Goal: Find specific page/section: Find specific page/section

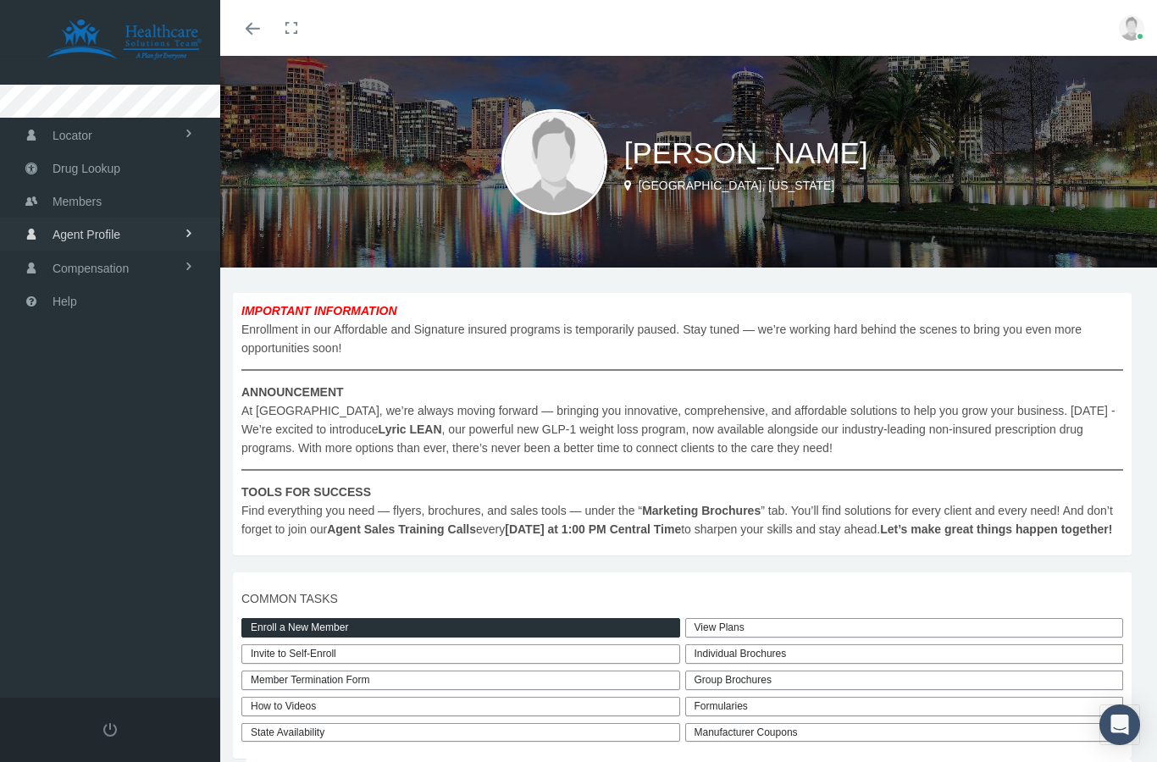
click at [123, 237] on link "Agent Profile" at bounding box center [110, 234] width 220 height 33
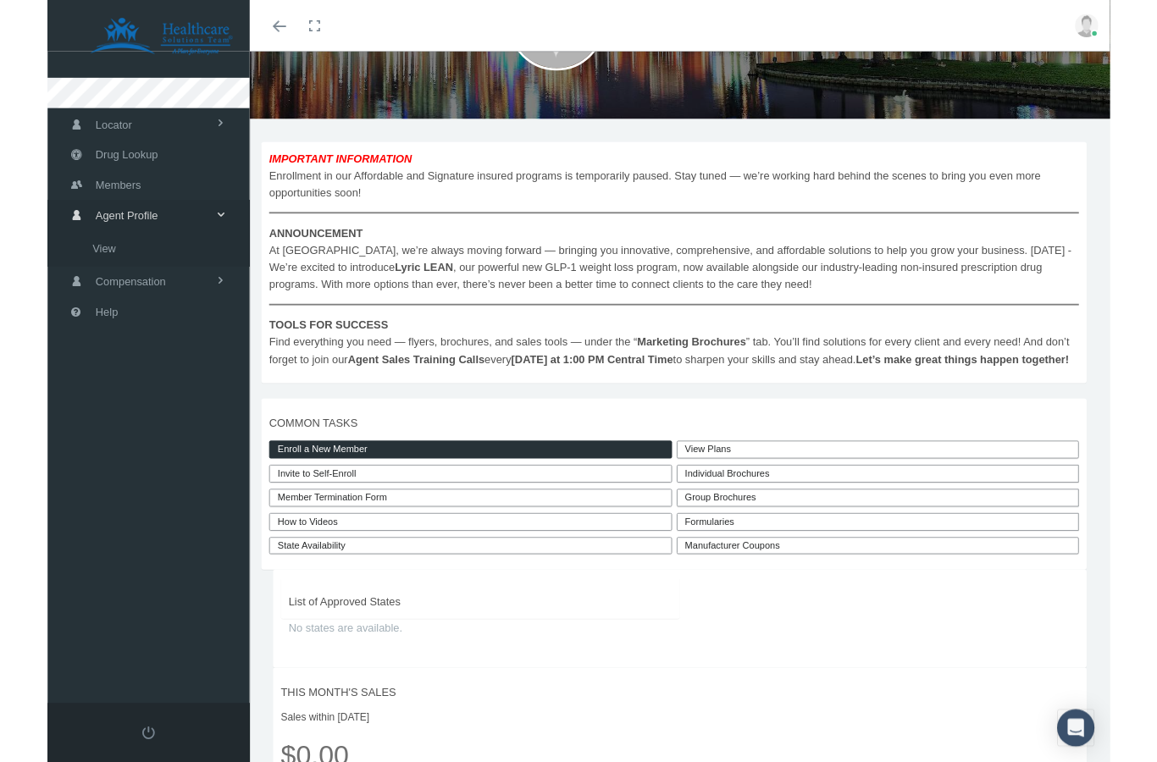
scroll to position [143, 0]
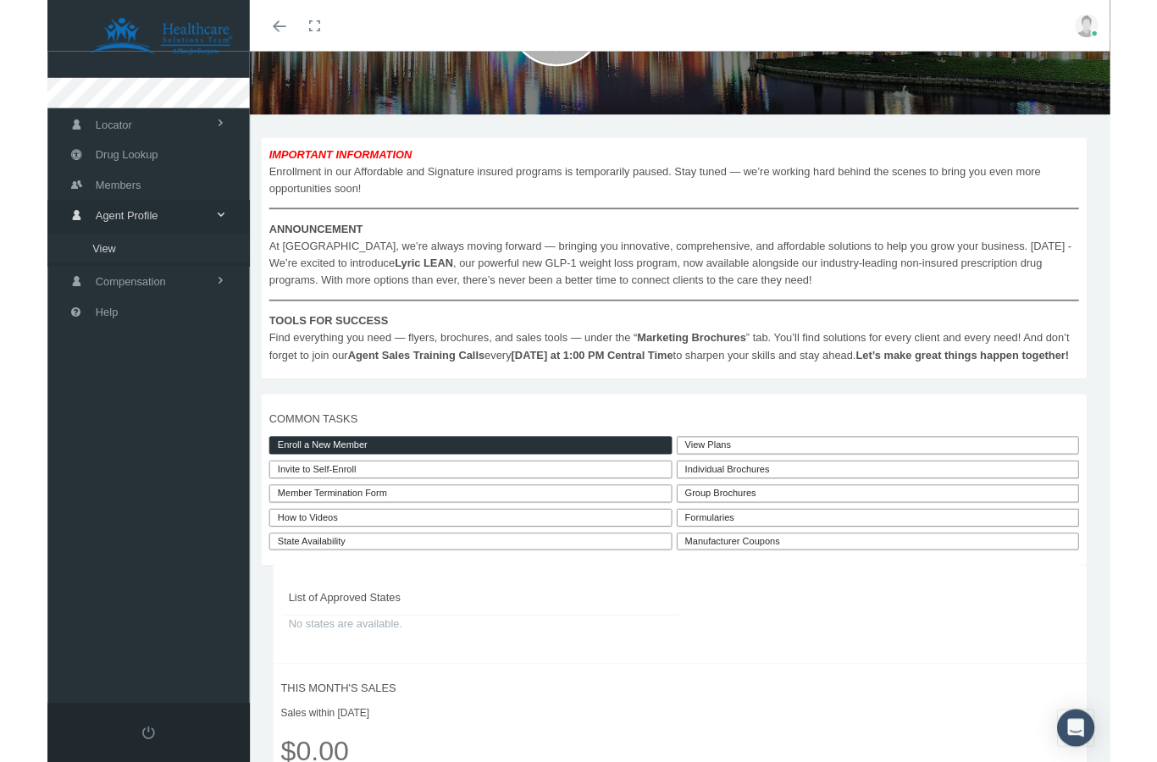
click at [75, 283] on link "View" at bounding box center [110, 270] width 220 height 30
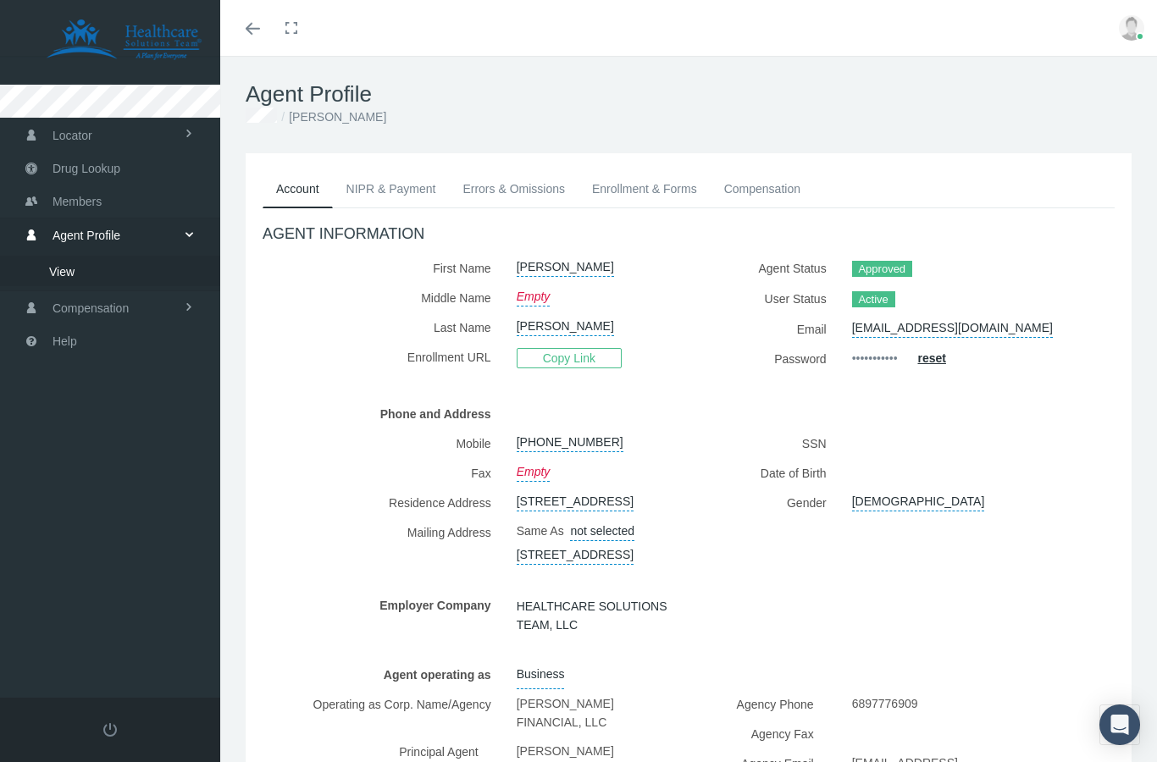
click at [885, 291] on span "Active" at bounding box center [873, 299] width 43 height 17
click at [389, 188] on link "NIPR & Payment" at bounding box center [391, 188] width 117 height 37
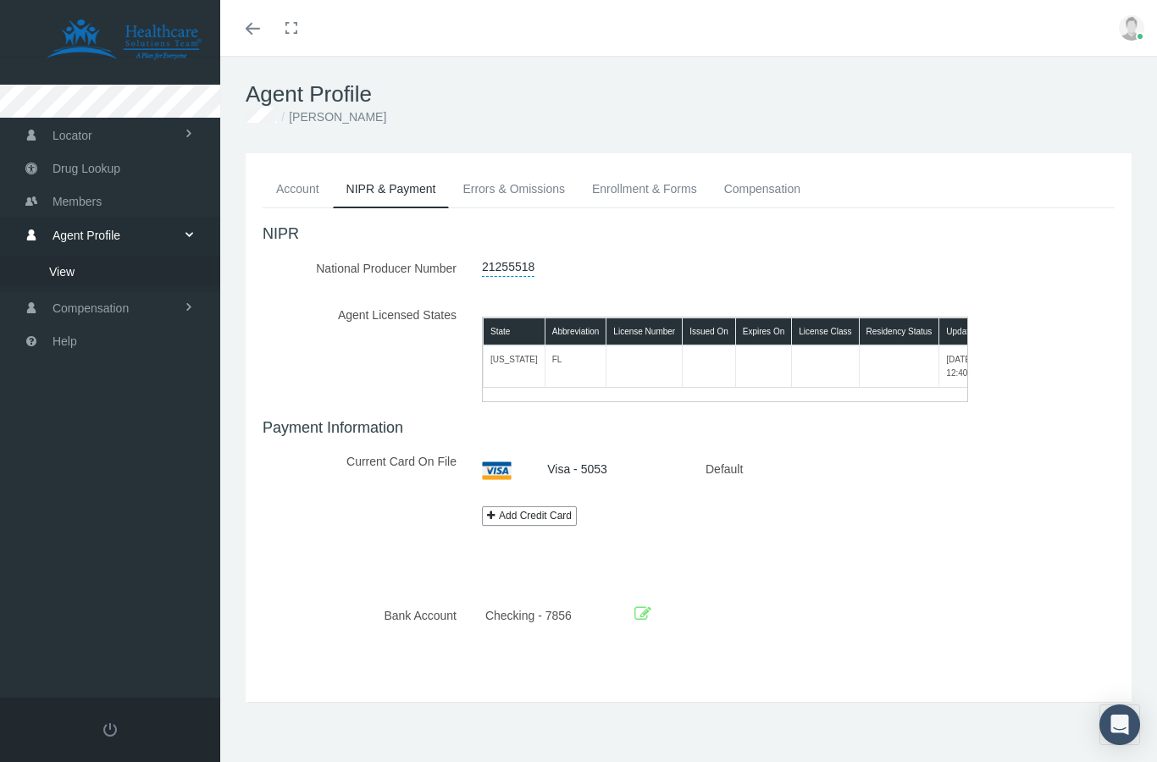
click at [526, 188] on link "Errors & Omissions" at bounding box center [514, 188] width 130 height 37
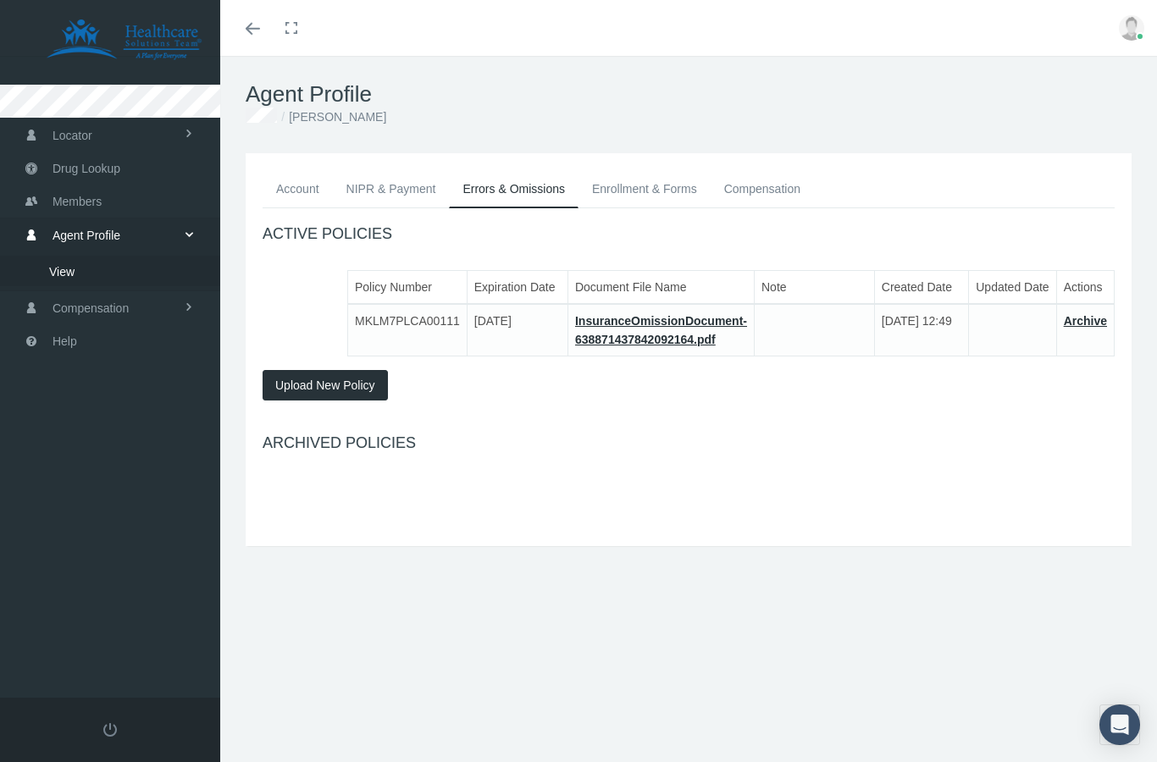
click at [656, 184] on link "Enrollment & Forms" at bounding box center [644, 188] width 132 height 37
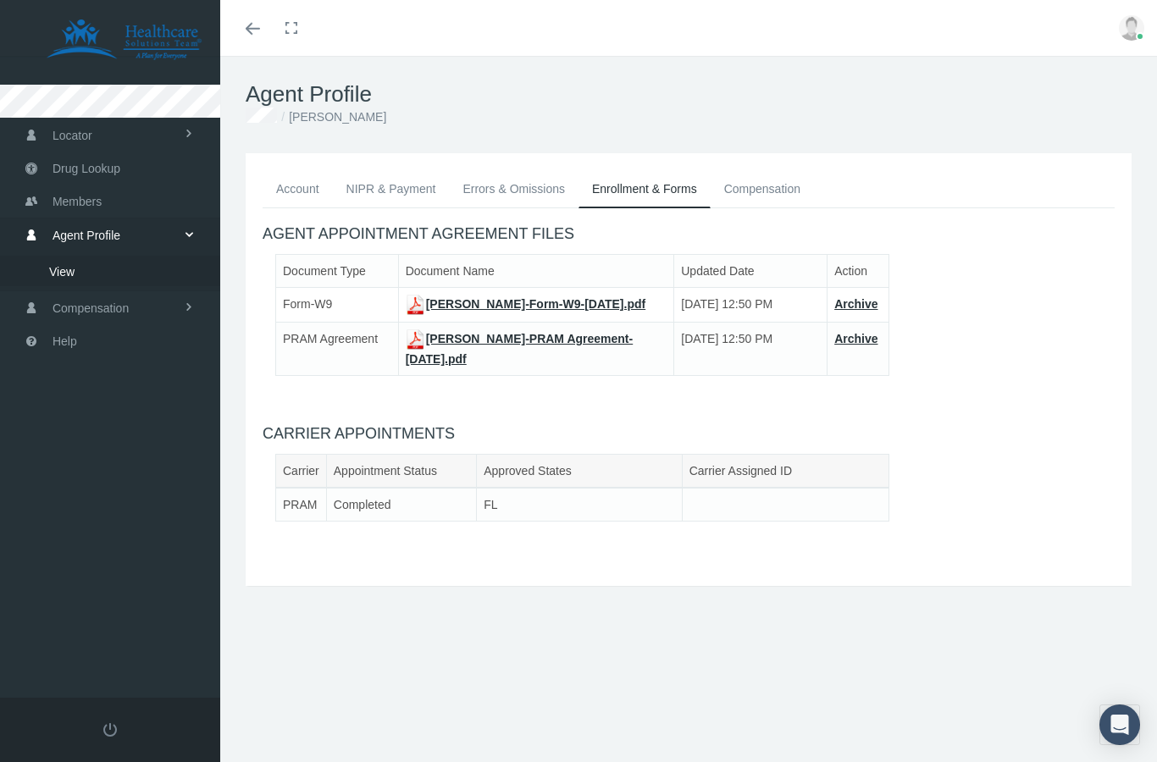
click at [770, 196] on link "Compensation" at bounding box center [762, 188] width 103 height 37
